Goal: Information Seeking & Learning: Learn about a topic

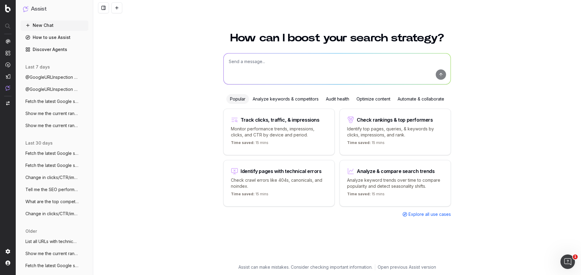
click at [505, 133] on div "How can I boost your search strategy? Popular Analyze keywords & competitors Au…" at bounding box center [336, 150] width 487 height 250
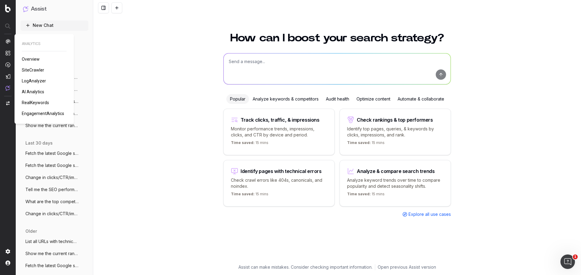
click at [33, 90] on span "AI Analytics" at bounding box center [33, 92] width 22 height 5
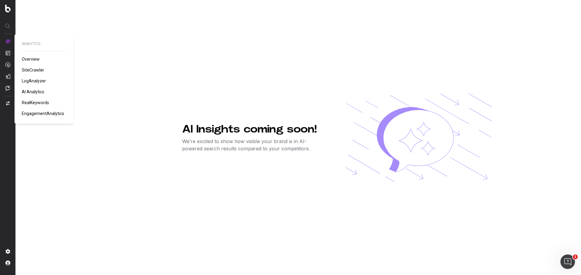
click at [30, 103] on span "RealKeywords" at bounding box center [35, 102] width 27 height 5
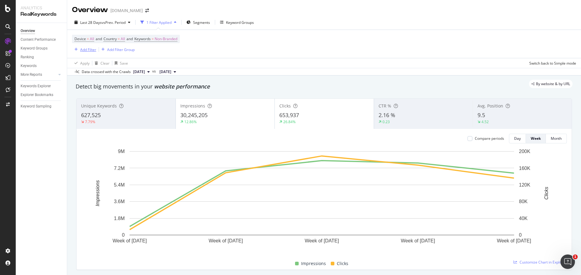
click at [90, 50] on div "Add Filter" at bounding box center [88, 49] width 16 height 5
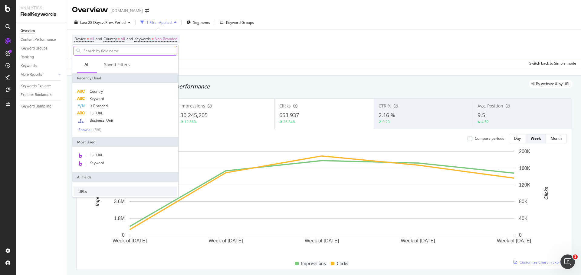
click at [119, 51] on input "text" at bounding box center [130, 50] width 94 height 9
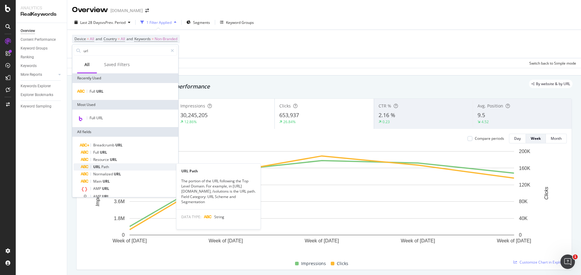
type input "url"
click at [117, 168] on div "URL Path" at bounding box center [129, 167] width 96 height 7
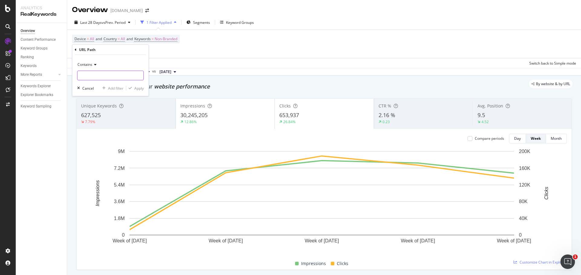
click at [112, 73] on input "text" at bounding box center [110, 76] width 66 height 10
paste input "/life-science/dna-rna-purification-analysis/rna-extraction/rna-types/total-rna-…"
type input "/life-science/dna-rna-purification-analysis/rna-extraction/rna-types/total-rna-…"
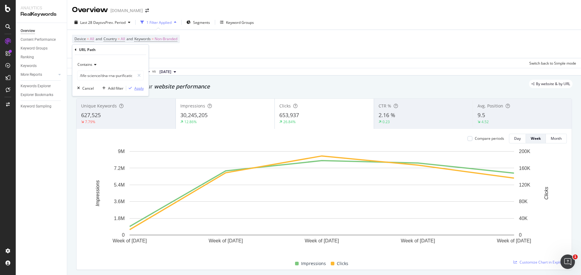
click at [138, 91] on div "Apply" at bounding box center [135, 88] width 18 height 5
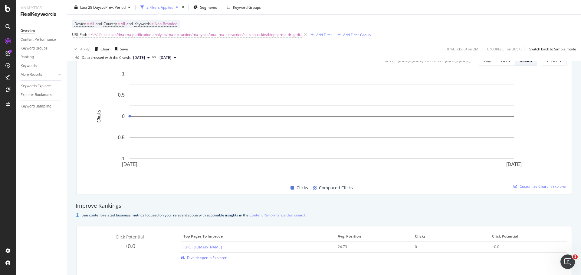
scroll to position [333, 0]
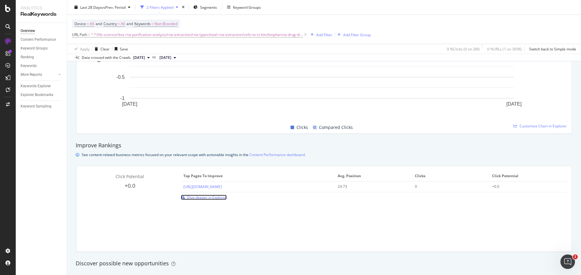
click at [206, 197] on span "Dive deeper in Explorer" at bounding box center [207, 197] width 40 height 5
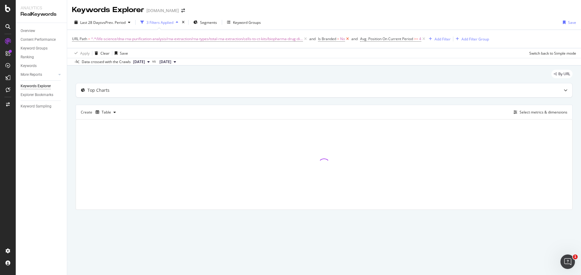
click at [345, 39] on icon at bounding box center [347, 39] width 5 height 6
click at [379, 39] on icon at bounding box center [381, 39] width 5 height 6
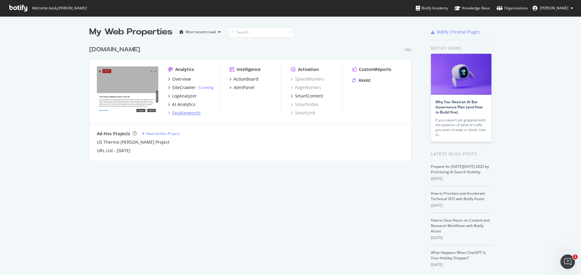
click at [177, 112] on div "RealKeywords" at bounding box center [186, 113] width 28 height 6
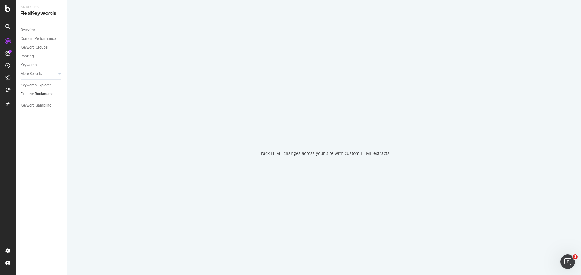
click at [31, 94] on div "Explorer Bookmarks" at bounding box center [37, 94] width 33 height 6
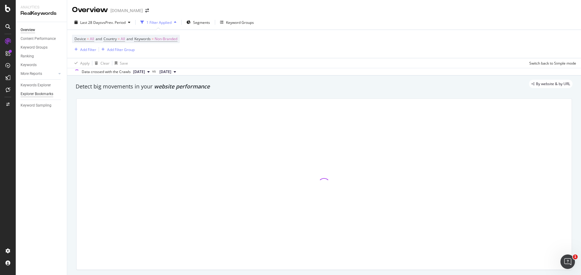
click at [29, 94] on div "Explorer Bookmarks" at bounding box center [37, 94] width 33 height 6
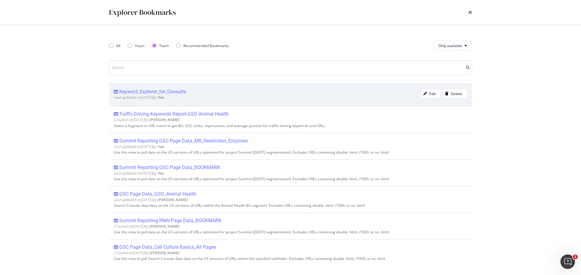
click at [152, 91] on div "Keyword_Explorer_for_Consults" at bounding box center [152, 92] width 67 height 6
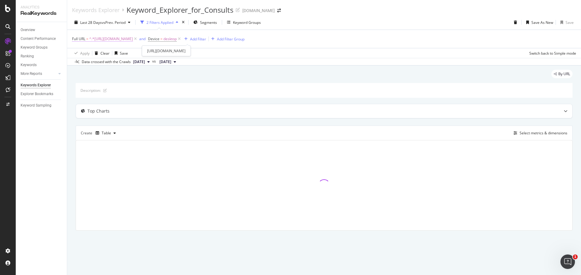
click at [133, 41] on span "^.*[URL][DOMAIN_NAME]" at bounding box center [111, 39] width 44 height 8
click at [105, 62] on input "[URL][DOMAIN_NAME]" at bounding box center [105, 64] width 57 height 10
paste input "/life-science/dna-rna-purification-analysis/rna-extraction/rna-types/total-rna-…"
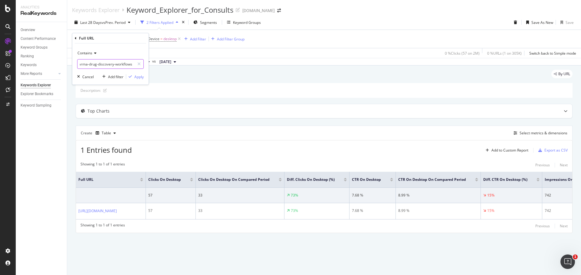
scroll to position [0, 183]
type input "/life-science/dna-rna-purification-analysis/rna-extraction/rna-types/total-rna-…"
click at [141, 75] on div "Apply" at bounding box center [138, 76] width 9 height 5
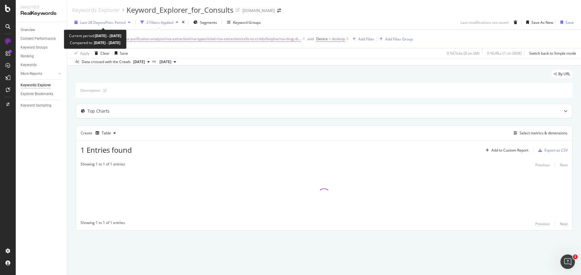
click at [130, 22] on icon "button" at bounding box center [129, 23] width 2 height 4
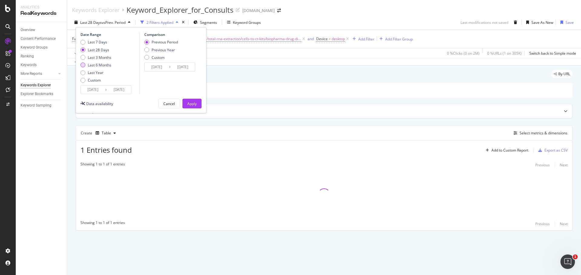
click at [93, 64] on div "Last 6 Months" at bounding box center [100, 65] width 24 height 5
type input "[DATE]"
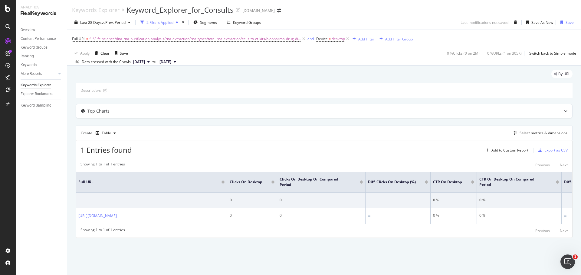
click at [239, 67] on div "By URL Description: Top Charts Create Table Select metrics & dimensions 1 Entri…" at bounding box center [323, 163] width 513 height 194
click at [162, 21] on div "2 Filters Applied" at bounding box center [159, 22] width 27 height 5
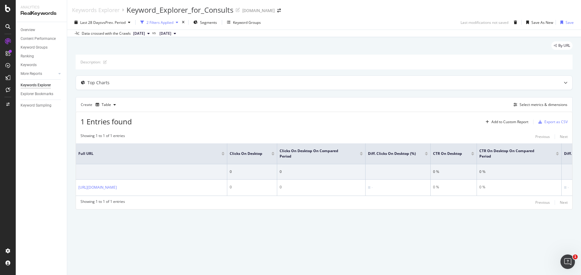
click at [162, 21] on div "2 Filters Applied" at bounding box center [159, 22] width 27 height 5
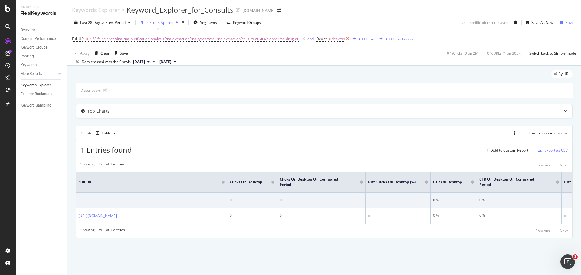
click at [345, 38] on icon at bounding box center [347, 39] width 5 height 6
click at [101, 39] on span "^.*/life-science/dna-rna-purification-analysis/rna-extraction/rna-types/total-r…" at bounding box center [195, 39] width 212 height 8
type input "/cells-to-ct-kits/biopharma-drug-discovery-workflows"
click at [141, 80] on div "Apply" at bounding box center [135, 76] width 18 height 5
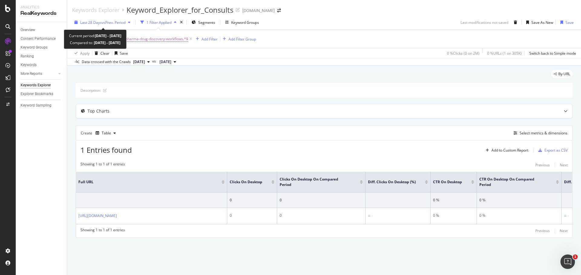
click at [122, 25] on span "vs Prev. Period" at bounding box center [114, 22] width 24 height 5
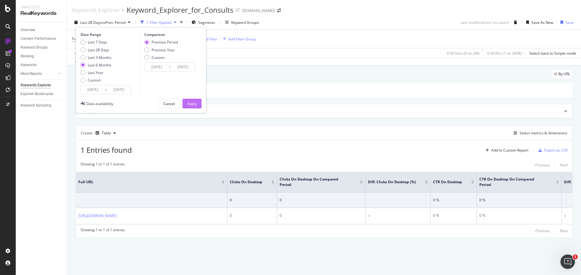
click at [193, 103] on div "Apply" at bounding box center [191, 103] width 9 height 5
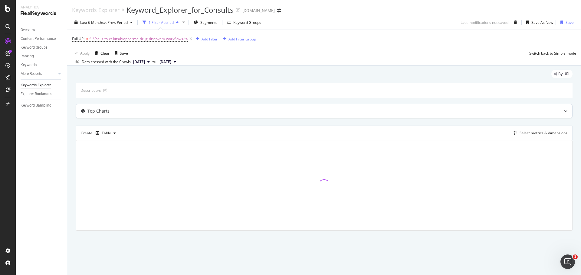
click at [557, 116] on div "Top Charts" at bounding box center [324, 111] width 496 height 14
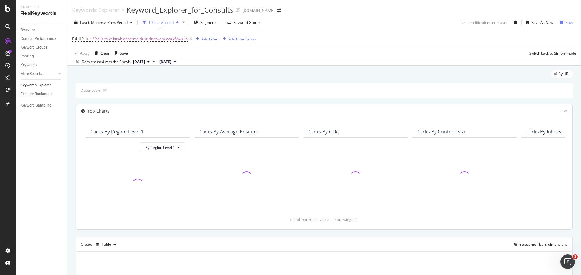
click at [559, 116] on div at bounding box center [565, 111] width 13 height 14
